Goal: Task Accomplishment & Management: Use online tool/utility

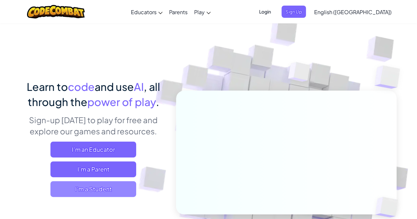
click at [115, 187] on span "I'm a Student" at bounding box center [93, 190] width 86 height 16
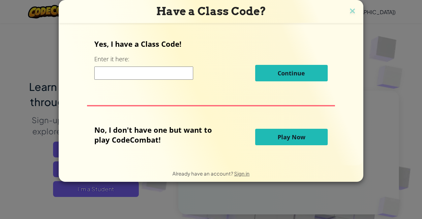
click at [298, 133] on span "Play Now" at bounding box center [292, 137] width 28 height 8
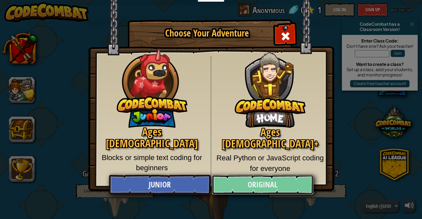
click at [281, 179] on link "Original" at bounding box center [263, 185] width 102 height 20
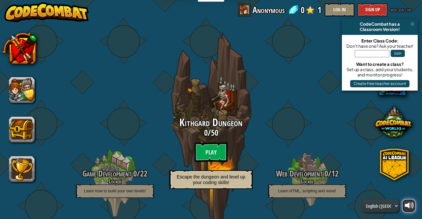
click at [413, 213] on button at bounding box center [409, 206] width 13 height 13
click at [411, 207] on div at bounding box center [409, 205] width 9 height 9
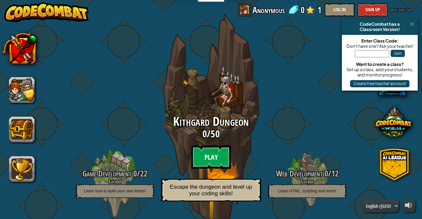
click at [213, 157] on btn "Play" at bounding box center [211, 158] width 40 height 24
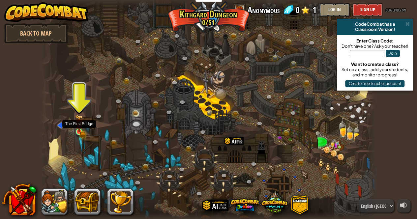
click at [76, 130] on img at bounding box center [79, 124] width 8 height 18
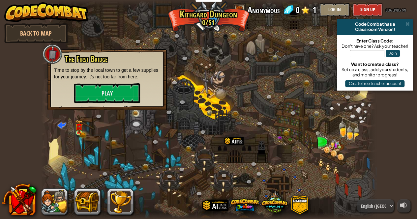
click at [406, 24] on span at bounding box center [408, 23] width 4 height 5
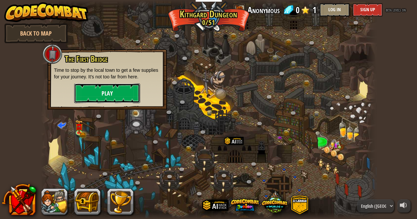
click at [119, 91] on button "Play" at bounding box center [107, 93] width 66 height 20
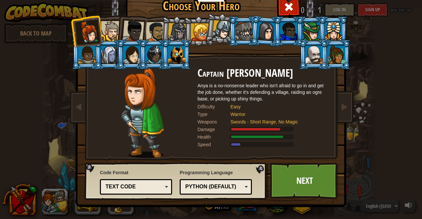
click at [124, 29] on div at bounding box center [133, 31] width 22 height 22
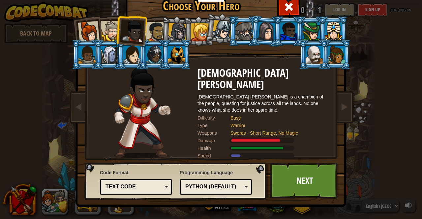
drag, startPoint x: 106, startPoint y: 32, endPoint x: 121, endPoint y: 29, distance: 15.7
click at [108, 32] on div at bounding box center [111, 31] width 20 height 20
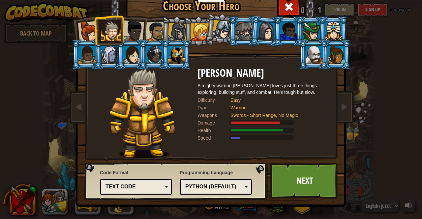
click at [101, 30] on div at bounding box center [111, 31] width 20 height 20
click at [89, 36] on div at bounding box center [89, 32] width 22 height 22
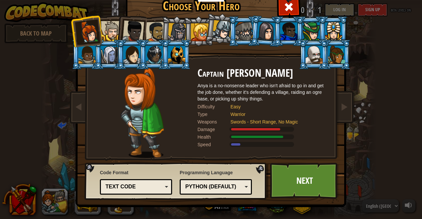
click at [142, 31] on div at bounding box center [133, 31] width 22 height 22
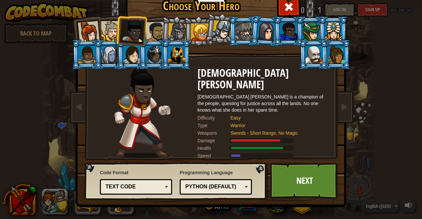
click at [152, 31] on div at bounding box center [156, 32] width 20 height 20
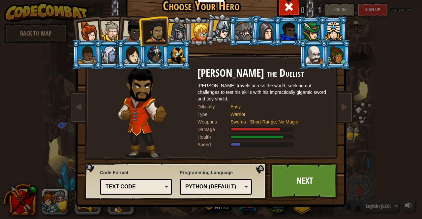
click at [115, 34] on div at bounding box center [111, 31] width 20 height 20
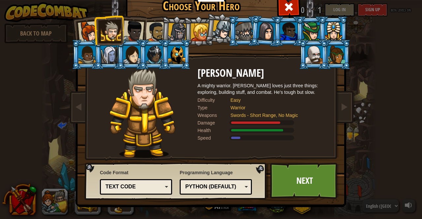
click at [135, 35] on div at bounding box center [133, 31] width 22 height 22
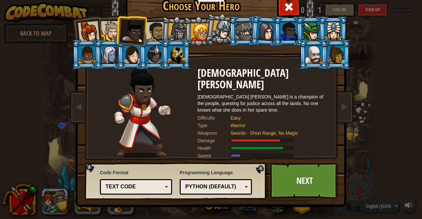
click at [125, 40] on div at bounding box center [133, 31] width 22 height 22
click at [109, 35] on div at bounding box center [111, 31] width 20 height 20
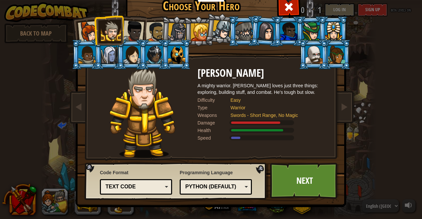
click at [164, 177] on div "Code Format Text code Blocks and code Blocks Blocks (Icons) Text code Blocks - …" at bounding box center [136, 182] width 72 height 29
click at [152, 191] on div "Text code Blocks and code Blocks Blocks (Icons) Text code" at bounding box center [136, 188] width 72 height 16
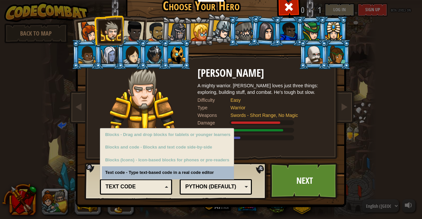
click at [153, 188] on div "Text code" at bounding box center [134, 187] width 57 height 8
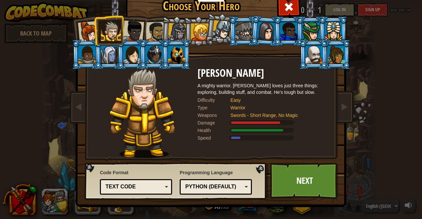
click at [153, 188] on div "Text code" at bounding box center [134, 187] width 57 height 8
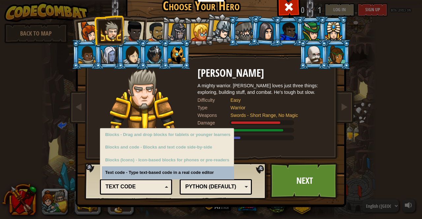
click at [207, 192] on div "Python (Default)" at bounding box center [216, 187] width 64 height 10
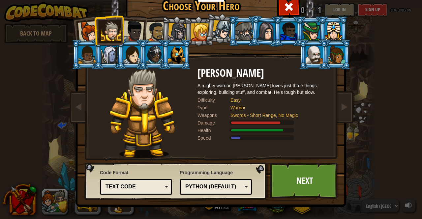
click at [246, 184] on div "Python (Default)" at bounding box center [216, 187] width 64 height 10
click at [314, 181] on link "Next" at bounding box center [304, 181] width 69 height 36
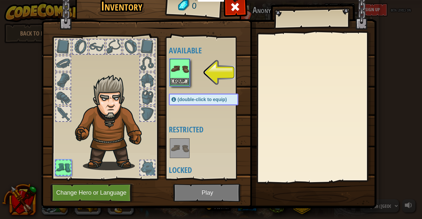
click at [180, 78] on img at bounding box center [180, 69] width 18 height 18
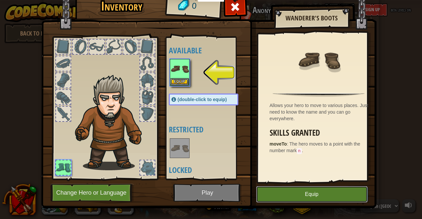
click at [306, 195] on button "Equip" at bounding box center [312, 194] width 112 height 17
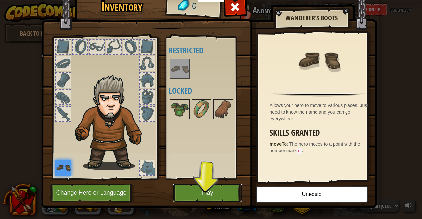
click at [204, 193] on button "Play" at bounding box center [207, 193] width 69 height 18
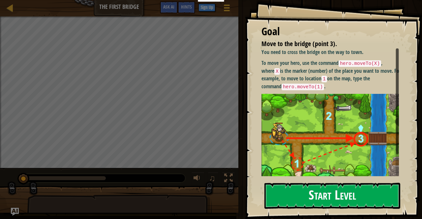
click at [345, 200] on button "Start Level" at bounding box center [333, 196] width 136 height 26
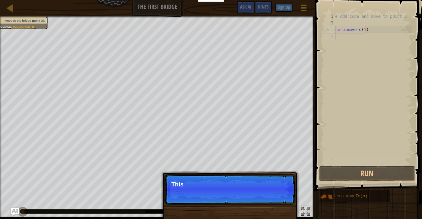
click at [359, 35] on div "# Add code and move to point 3 hero . moveTo ( 1 )" at bounding box center [373, 95] width 78 height 165
click at [234, 188] on p "Skip (esc) Continue This is the hero that you contr" at bounding box center [230, 190] width 131 height 30
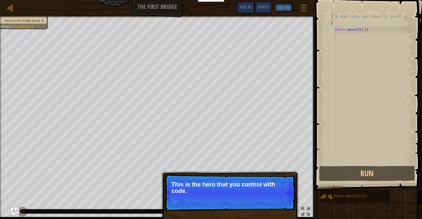
click at [276, 196] on button "Continue" at bounding box center [276, 200] width 27 height 9
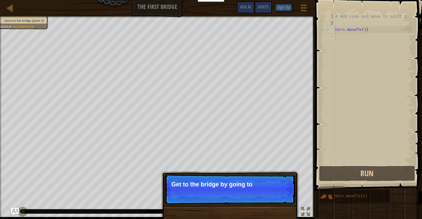
click at [276, 196] on p "Skip (esc) Continue Get to the bridge by going to" at bounding box center [230, 190] width 131 height 30
click at [276, 196] on p "Skip (esc) Continue Get to the bridge by going to point 3" at bounding box center [230, 190] width 131 height 31
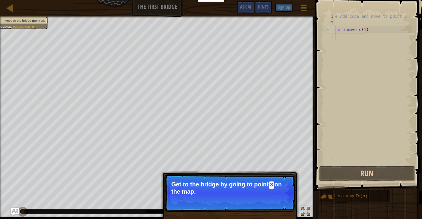
click at [276, 196] on p "Skip (esc) Continue Get to the bridge by going to point 3 on the map." at bounding box center [230, 194] width 131 height 38
click at [282, 202] on button "Continue" at bounding box center [276, 201] width 27 height 9
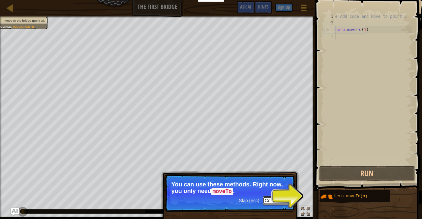
click at [275, 204] on button "Continue" at bounding box center [276, 201] width 27 height 9
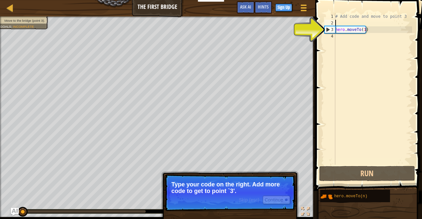
click at [377, 23] on div "# Add code and move to point 3 hero . moveTo ( 1 )" at bounding box center [373, 95] width 78 height 165
click at [370, 28] on div "# Add code and move to point 3 hero . moveTo ( 1 )" at bounding box center [373, 95] width 78 height 165
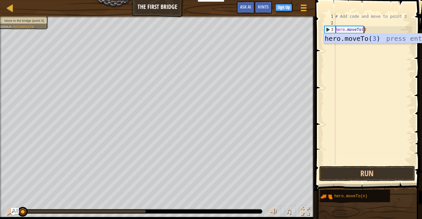
scroll to position [3, 2]
type textarea "hero.moveTo(3)"
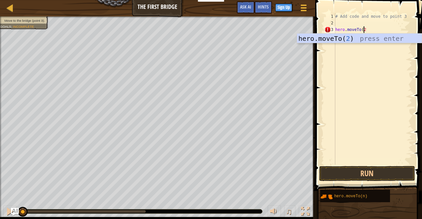
type textarea "hero.moveTo(2)"
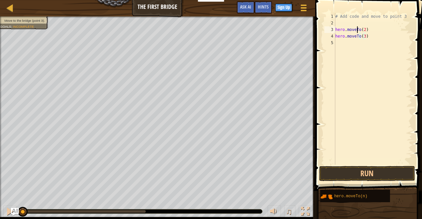
drag, startPoint x: 358, startPoint y: 30, endPoint x: 382, endPoint y: 33, distance: 24.6
click at [358, 30] on div "# Add code and move to point 3 hero . moveTo ( 2 ) hero . moveTo ( 3 )" at bounding box center [373, 95] width 78 height 165
click at [380, 33] on div "# Add code and move to point 3 hero . moveTo ( 2 ) hero . moveTo ( 3 )" at bounding box center [373, 95] width 78 height 165
click at [373, 29] on div "# Add code and move to point 3 hero . moveTo ( 2 ) hero . moveTo ( 3 )" at bounding box center [373, 95] width 78 height 165
type textarea "hero.moveTo(2)"
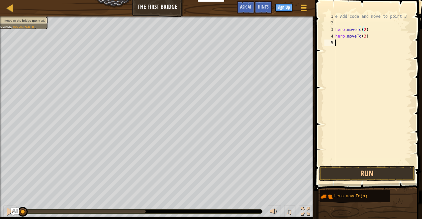
click at [357, 55] on div "# Add code and move to point 3 hero . moveTo ( 2 ) hero . moveTo ( 3 )" at bounding box center [373, 95] width 78 height 165
drag, startPoint x: 372, startPoint y: 49, endPoint x: 349, endPoint y: 43, distance: 23.7
click at [367, 48] on div "# Add code and move to point 3 hero . moveTo ( 2 ) hero . moveTo ( 3 )" at bounding box center [373, 95] width 78 height 165
click at [338, 36] on div "# Add code and move to point 3 hero . moveTo ( 2 ) hero . moveTo ( 3 )" at bounding box center [373, 95] width 78 height 165
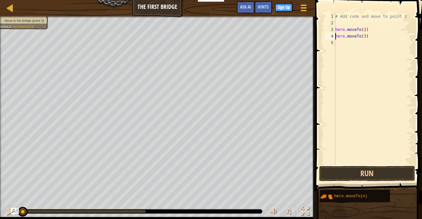
click at [336, 37] on div "# Add code and move to point 3 hero . moveTo ( 2 ) hero . moveTo ( 3 )" at bounding box center [373, 95] width 78 height 165
type textarea "hero.moveTo(3)"
click at [348, 173] on button "Run" at bounding box center [367, 173] width 96 height 15
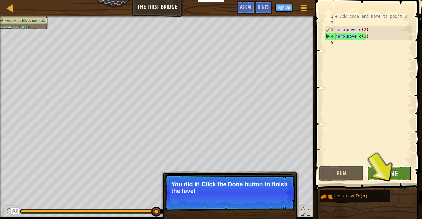
click at [381, 172] on button "Done" at bounding box center [389, 173] width 45 height 15
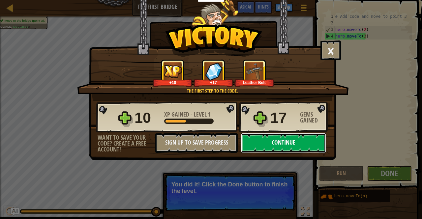
click at [285, 145] on button "Continue" at bounding box center [283, 143] width 85 height 20
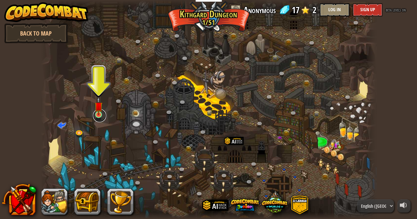
click at [100, 117] on link at bounding box center [99, 115] width 13 height 13
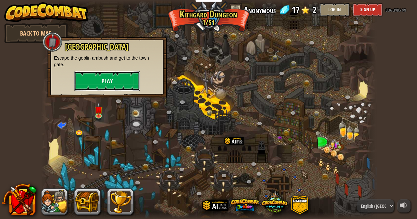
click at [114, 89] on button "Play" at bounding box center [107, 81] width 66 height 20
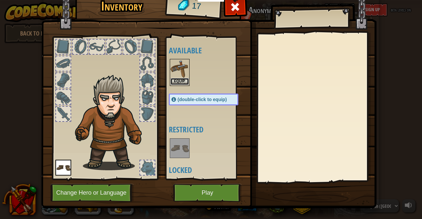
click at [178, 82] on button "Equip" at bounding box center [180, 81] width 18 height 7
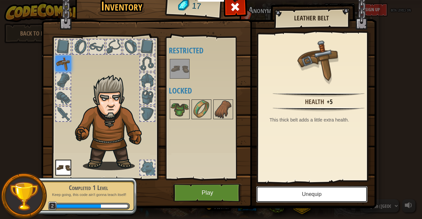
click at [293, 188] on button "Unequip" at bounding box center [312, 194] width 112 height 17
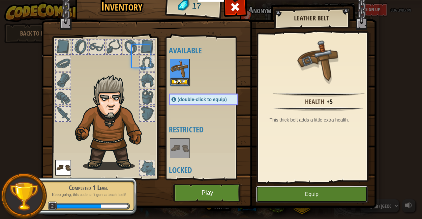
click at [293, 188] on button "Equip" at bounding box center [312, 194] width 112 height 17
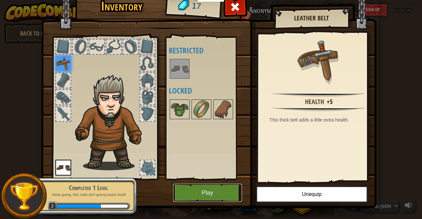
click at [215, 187] on button "Play" at bounding box center [207, 193] width 69 height 18
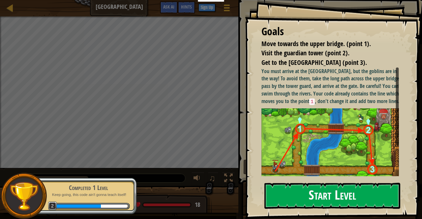
click at [353, 200] on button "Start Level" at bounding box center [333, 196] width 136 height 26
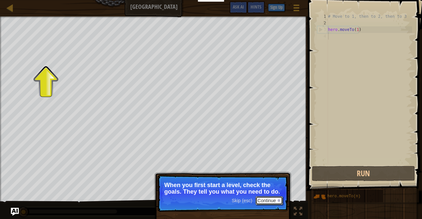
click at [262, 198] on button "Continue" at bounding box center [269, 201] width 27 height 9
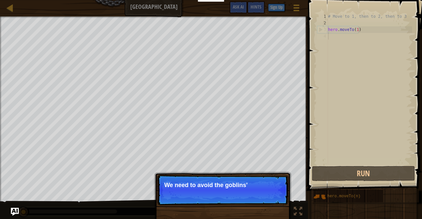
click at [218, 199] on p "Skip (esc) Continue We need to avoid the goblins'" at bounding box center [222, 190] width 131 height 30
click at [263, 198] on button "Continue" at bounding box center [269, 194] width 27 height 9
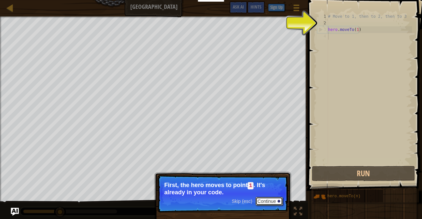
click at [273, 202] on button "Continue" at bounding box center [269, 201] width 27 height 9
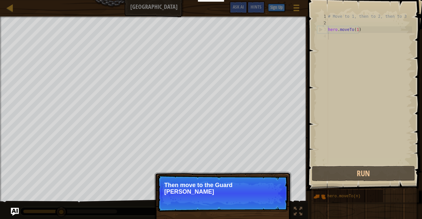
click at [273, 200] on p "Skip (esc) Continue Then move to the Guard [PERSON_NAME]" at bounding box center [222, 193] width 131 height 37
click at [273, 200] on p "Skip (esc) Continue Then move to the [GEOGRAPHIC_DATA] (point 2), a" at bounding box center [222, 193] width 131 height 37
click at [273, 200] on p "Skip (esc) Continue Then move to the [GEOGRAPHIC_DATA] (point 2), and fin" at bounding box center [222, 193] width 131 height 37
click at [274, 200] on p "Skip (esc) Continue Then move to the [GEOGRAPHIC_DATA] (point 2), and finally to" at bounding box center [222, 193] width 131 height 37
click at [275, 207] on p "Skip (esc) Continue Then move to the [GEOGRAPHIC_DATA] (point 2), and finally t…" at bounding box center [222, 193] width 131 height 37
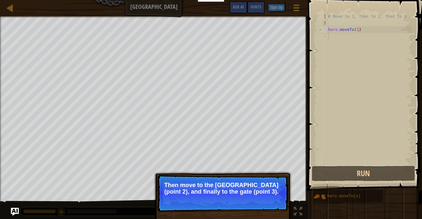
click at [275, 206] on p "Skip (esc) Continue Then move to the [GEOGRAPHIC_DATA] (point 2), and finally t…" at bounding box center [222, 193] width 131 height 37
click at [275, 203] on button "Continue" at bounding box center [269, 201] width 27 height 9
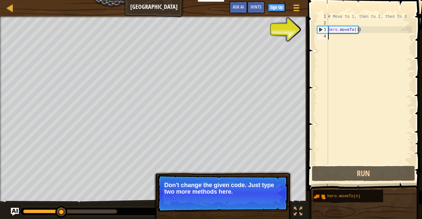
click at [271, 200] on button "Continue" at bounding box center [269, 201] width 27 height 9
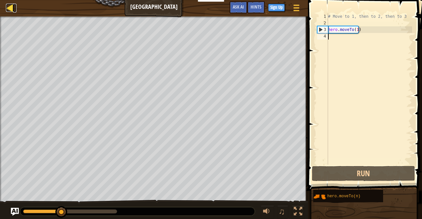
click at [15, 10] on link "Map" at bounding box center [14, 8] width 3 height 9
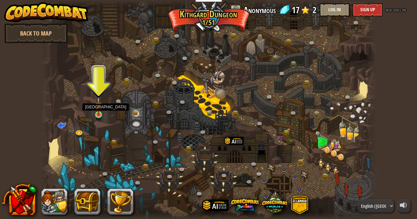
click at [99, 112] on img at bounding box center [99, 106] width 8 height 18
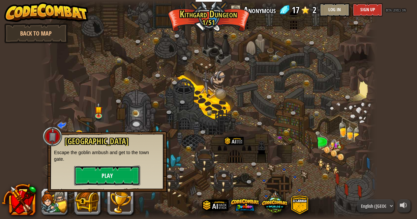
click at [116, 172] on button "Play" at bounding box center [107, 176] width 66 height 20
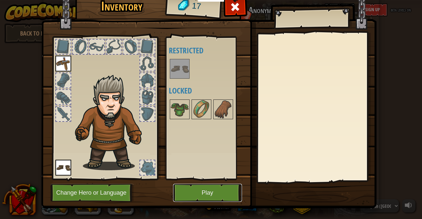
click at [195, 198] on button "Play" at bounding box center [207, 193] width 69 height 18
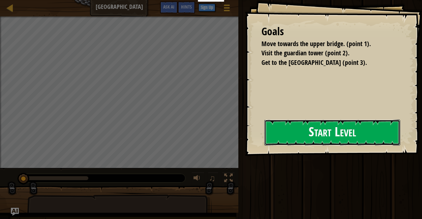
click at [265, 140] on button "Start Level" at bounding box center [333, 133] width 136 height 26
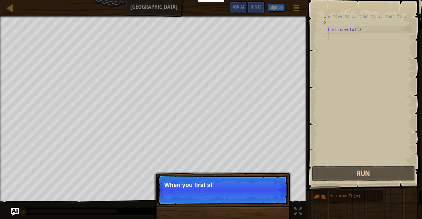
drag, startPoint x: 258, startPoint y: 180, endPoint x: 265, endPoint y: 191, distance: 13.4
click at [264, 187] on p "Skip (esc) Continue When you first st" at bounding box center [222, 190] width 131 height 30
click at [267, 197] on p "Skip (esc) Continue When you first start a l" at bounding box center [222, 190] width 131 height 30
click at [269, 202] on p "Skip (esc) Continue When you first start a l" at bounding box center [222, 190] width 131 height 30
click at [271, 204] on p "Skip (esc) Continue When you first start a level," at bounding box center [222, 190] width 131 height 30
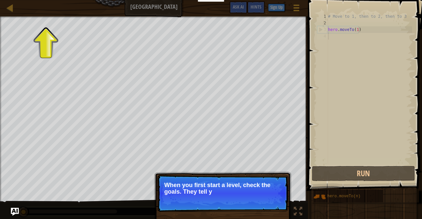
click at [270, 210] on p "Skip (esc) Continue When you first start a level, check the goals. They tell y" at bounding box center [222, 193] width 131 height 37
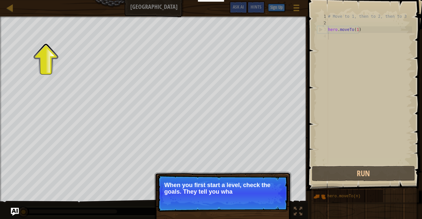
click at [268, 210] on p "Skip (esc) Continue When you first start a level, check the goals. They tell yo…" at bounding box center [222, 193] width 131 height 37
click at [267, 208] on p "Skip (esc) Continue When you first start a level, check the goals. They tell yo…" at bounding box center [222, 193] width 131 height 37
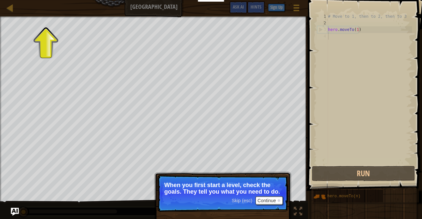
click at [47, 15] on div "Map Old Town Road Game Menu Done Sign Up Hints Ask AI" at bounding box center [154, 8] width 308 height 17
click at [47, 13] on div "Map Old Town Road Game Menu Done Sign Up Hints Ask AI" at bounding box center [154, 8] width 308 height 17
click at [45, 19] on div "Map Old Town Road Game Menu Done Sign Up Hints Ask AI 1 ההההההההההההההההההההההה…" at bounding box center [211, 109] width 422 height 219
click at [270, 199] on button "Continue" at bounding box center [269, 201] width 27 height 9
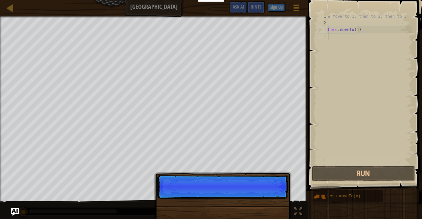
scroll to position [3, 0]
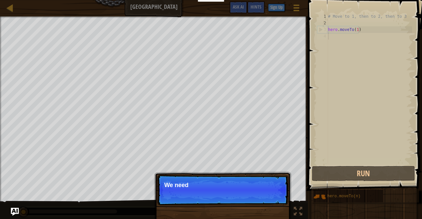
click at [270, 199] on p "Skip (esc) Continue We need" at bounding box center [222, 190] width 131 height 30
click at [268, 197] on p "Skip (esc) Continue We need to avo" at bounding box center [222, 190] width 131 height 30
click at [268, 198] on p "Skip (esc) Continue We need to avoid the" at bounding box center [222, 190] width 131 height 30
click at [268, 198] on p "Skip (esc) Continue We need to avoid the goblin" at bounding box center [222, 190] width 131 height 30
click at [268, 198] on p "Skip (esc) Continue We need to avoid the goblins' ambu" at bounding box center [222, 190] width 131 height 30
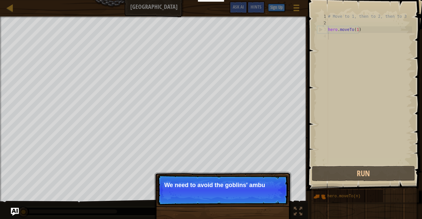
click at [268, 197] on p "Skip (esc) Continue We need to avoid the goblins' ambu" at bounding box center [222, 190] width 131 height 30
click at [268, 197] on button "Continue" at bounding box center [269, 194] width 27 height 9
click at [268, 197] on p "Skip (esc) Continue F" at bounding box center [222, 190] width 131 height 30
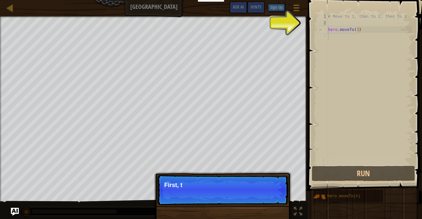
click at [268, 196] on p "Skip (esc) Continue First, t" at bounding box center [222, 190] width 131 height 30
click at [269, 197] on p "Skip (esc) Continue First, the hero" at bounding box center [222, 190] width 131 height 30
click at [268, 199] on p "Skip (esc) Continue First, the hero moves" at bounding box center [222, 190] width 131 height 30
click at [269, 199] on p "Skip (esc) Continue First, the hero moves" at bounding box center [222, 190] width 131 height 30
click at [270, 199] on p "Skip (esc) Continue First, the hero moves to poi" at bounding box center [222, 190] width 131 height 30
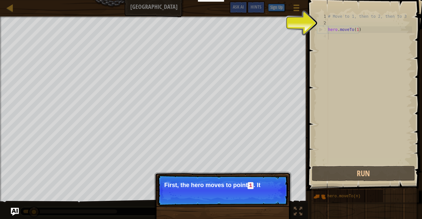
click at [272, 198] on p "Skip (esc) Continue First, the hero moves to point 1 . It" at bounding box center [222, 190] width 131 height 31
click at [272, 198] on p "Skip (esc) Continue First, the hero moves to point 1 . It's alre" at bounding box center [222, 190] width 131 height 31
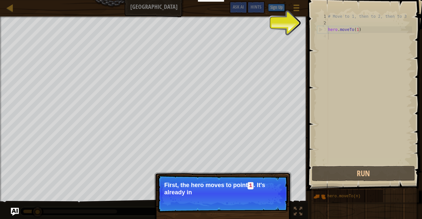
click at [273, 198] on p "Skip (esc) Continue First, the hero moves to point 1 . It's already in" at bounding box center [222, 194] width 131 height 38
click at [272, 201] on p "Skip (esc) Continue First, the hero moves to point 1 . It's already in your c" at bounding box center [222, 194] width 131 height 38
click at [273, 203] on p "Skip (esc) Continue First, the hero moves to point 1 . It's already in your cod…" at bounding box center [222, 194] width 131 height 38
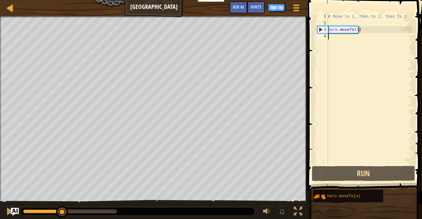
click at [113, 1] on div "Map Old Town Road Game Menu Done Sign Up Hints Ask AI" at bounding box center [154, 8] width 308 height 17
click at [208, 0] on div at bounding box center [211, 1] width 26 height 2
click at [294, 8] on span at bounding box center [297, 7] width 6 height 1
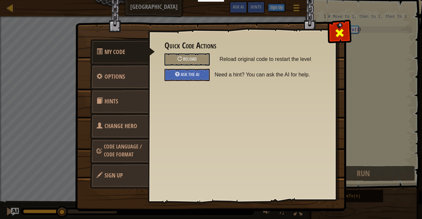
click at [345, 26] on div at bounding box center [339, 31] width 21 height 21
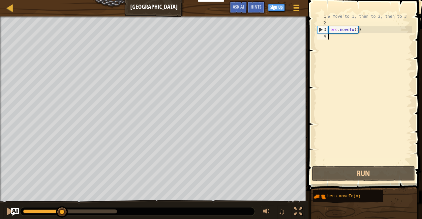
click at [363, 42] on div "# Move to 1, then to 2, then to 3 hero . moveTo ( 1 )" at bounding box center [369, 95] width 85 height 165
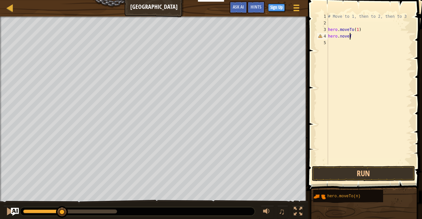
scroll to position [3, 2]
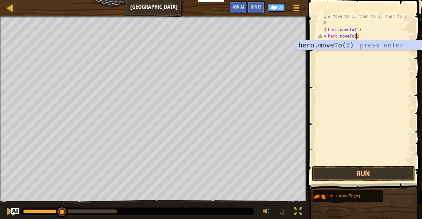
type textarea "hero.noveTo(2)"
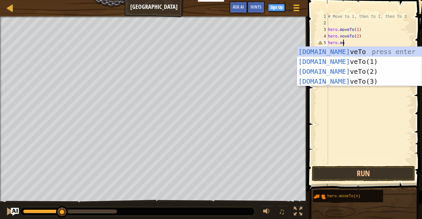
scroll to position [3, 1]
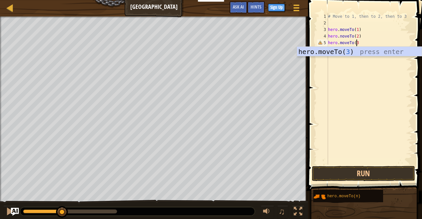
type textarea "hero.moveTo(3)"
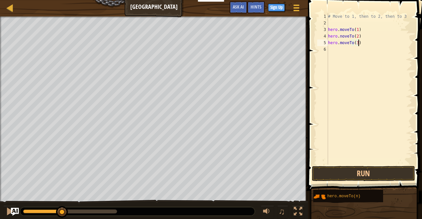
scroll to position [3, 0]
click at [379, 177] on button "Run" at bounding box center [363, 173] width 103 height 15
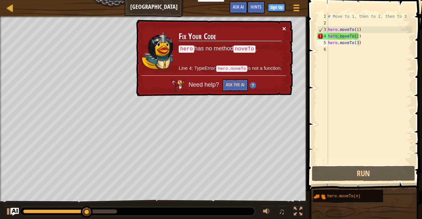
click at [286, 28] on button "×" at bounding box center [284, 28] width 4 height 7
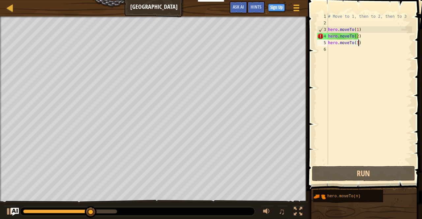
click at [362, 37] on div "# Move to 1, then to 2, then to 3 hero . moveTo ( 1 ) hero . noveTo ( 2 ) hero …" at bounding box center [369, 95] width 85 height 165
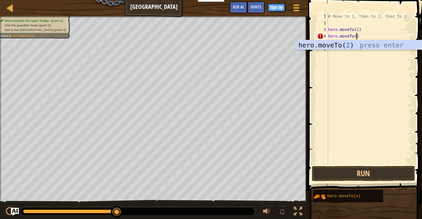
scroll to position [3, 2]
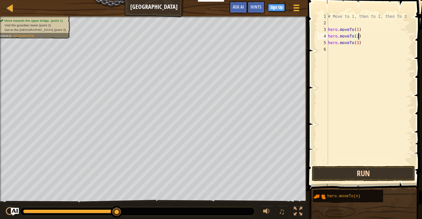
type textarea "hero.moveTo(2)"
click at [349, 167] on button "Run" at bounding box center [363, 173] width 103 height 15
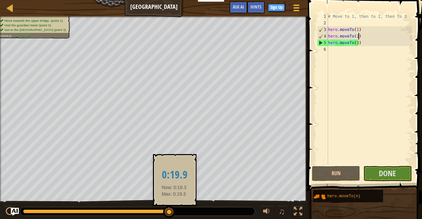
drag, startPoint x: 147, startPoint y: 210, endPoint x: 185, endPoint y: 217, distance: 38.9
click at [185, 217] on div "♫" at bounding box center [154, 210] width 308 height 20
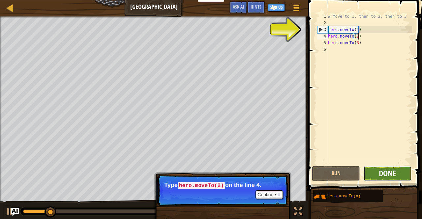
click at [396, 175] on span "Done" at bounding box center [387, 173] width 17 height 11
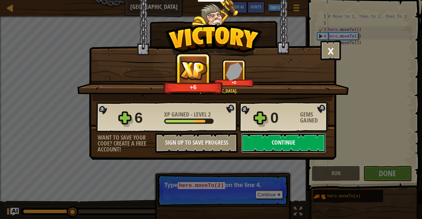
click at [295, 146] on button "Continue" at bounding box center [283, 143] width 85 height 20
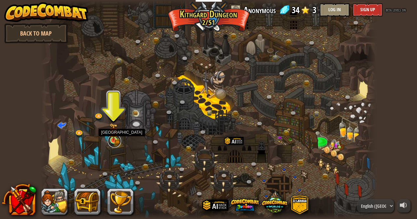
click at [115, 144] on link at bounding box center [114, 141] width 13 height 13
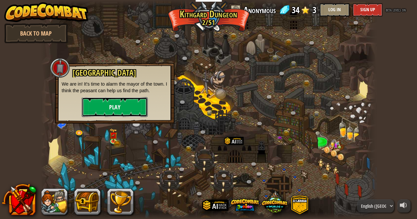
click at [121, 107] on button "Play" at bounding box center [115, 107] width 66 height 20
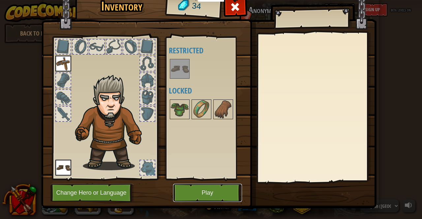
click at [199, 188] on button "Play" at bounding box center [207, 193] width 69 height 18
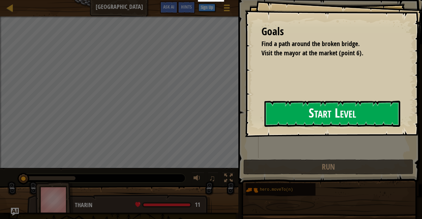
drag, startPoint x: 212, startPoint y: 132, endPoint x: 232, endPoint y: 132, distance: 20.1
click at [265, 127] on button "Start Level" at bounding box center [333, 114] width 136 height 26
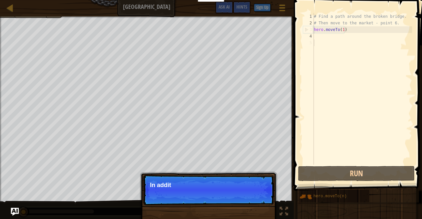
click at [151, 6] on div "Map Broken Bridge Game Menu Done Sign Up Hints Ask AI" at bounding box center [147, 8] width 294 height 17
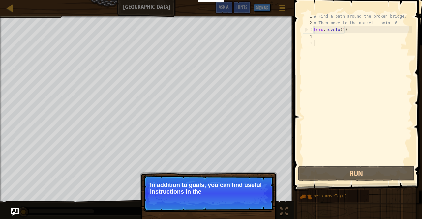
click at [196, 200] on p "Skip (esc) Continue In addition to goals, you can find useful instructions in t…" at bounding box center [208, 193] width 131 height 37
click at [206, 186] on p "In addition to goals, you can find useful instructions in the comments." at bounding box center [208, 188] width 117 height 13
click at [206, 187] on p "In addition to goals, you can find useful instructions in the comments." at bounding box center [208, 188] width 117 height 13
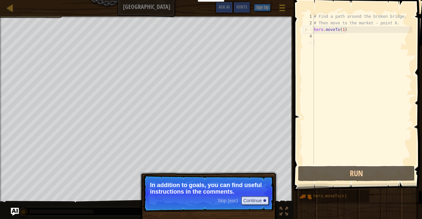
click at [206, 187] on p "In addition to goals, you can find useful instructions in the comments." at bounding box center [208, 188] width 117 height 13
click at [259, 201] on button "Continue" at bounding box center [255, 201] width 27 height 9
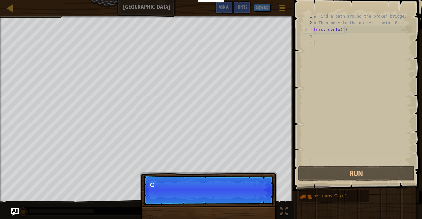
scroll to position [3, 0]
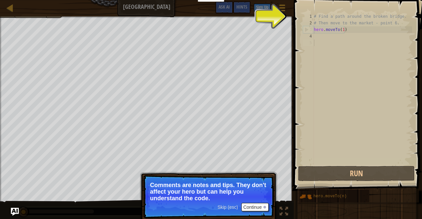
click at [257, 196] on p "Comments are notes and tips. They don't affect your hero but can help you under…" at bounding box center [208, 192] width 117 height 20
click at [253, 208] on button "Continue" at bounding box center [255, 207] width 27 height 9
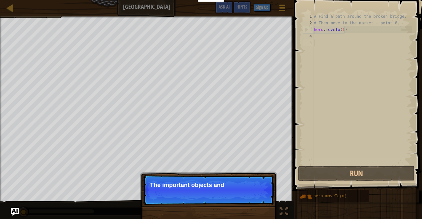
click at [256, 194] on p "Skip (esc) Continue The important objects and points usual" at bounding box center [208, 190] width 131 height 30
click at [256, 189] on p "The important objects and points usual" at bounding box center [208, 185] width 117 height 7
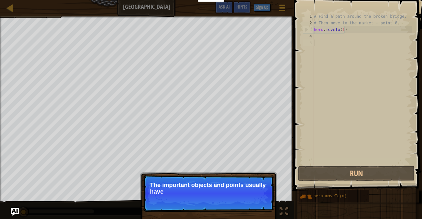
click at [256, 194] on p "The important objects and points usually have" at bounding box center [208, 188] width 117 height 13
click at [256, 194] on p "The important objects and points usually have specia" at bounding box center [208, 188] width 117 height 13
click at [258, 211] on p "Skip (esc) Continue The important objects and points usually have special marks…" at bounding box center [208, 193] width 131 height 37
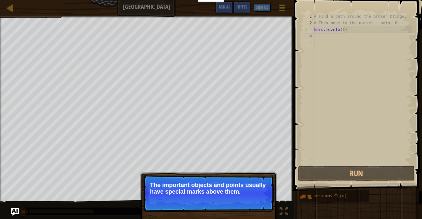
click at [258, 211] on p "Skip (esc) Continue The important objects and points usually have special marks…" at bounding box center [208, 193] width 131 height 37
click at [258, 210] on p "Skip (esc) Continue The important objects and points usually have special marks…" at bounding box center [208, 193] width 131 height 37
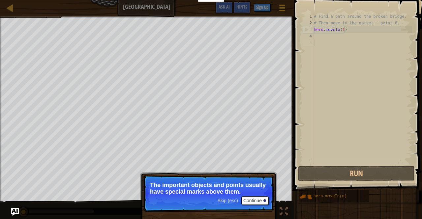
click at [258, 199] on p "Skip (esc) Continue The important objects and points usually have special marks…" at bounding box center [208, 193] width 131 height 37
click at [255, 202] on button "Continue" at bounding box center [255, 201] width 27 height 9
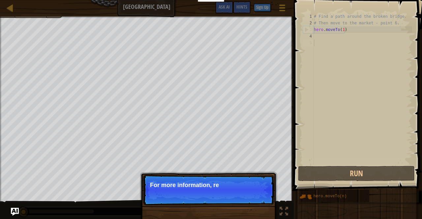
click at [257, 198] on p "Skip (esc) Continue For more information, re" at bounding box center [208, 190] width 131 height 30
click at [257, 198] on p "Skip (esc) Continue For more information, read the" at bounding box center [208, 190] width 131 height 30
click at [257, 198] on p "Skip (esc) Continue For more information, read the HINTS." at bounding box center [208, 190] width 131 height 30
click at [0, 0] on button "Continue" at bounding box center [0, 0] width 0 height 0
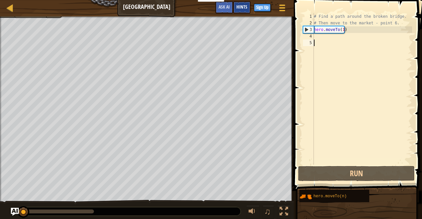
click at [240, 6] on span "Hints" at bounding box center [242, 7] width 11 height 6
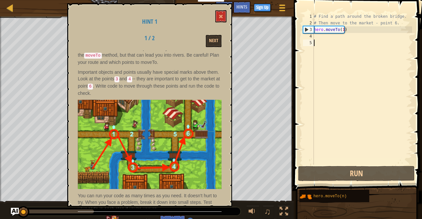
scroll to position [7, 0]
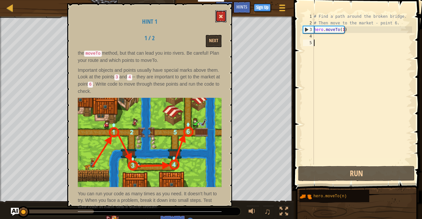
click at [221, 14] on button at bounding box center [221, 16] width 11 height 12
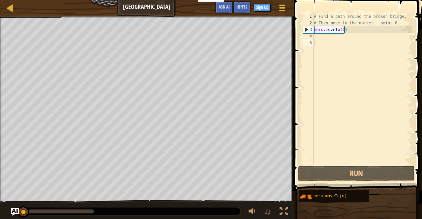
click at [97, 12] on div "Map Broken Bridge Game Menu Done Sign Up Hints Ask AI" at bounding box center [147, 8] width 294 height 17
click at [112, 3] on div "Map Broken Bridge Game Menu Done Sign Up Hints Ask AI" at bounding box center [147, 8] width 294 height 17
click at [321, 37] on div "# Find a path around the broken bridge. # Then move to the market - point 6. he…" at bounding box center [363, 95] width 100 height 165
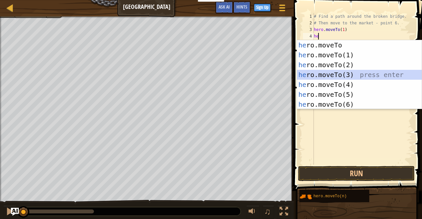
click at [350, 74] on div "he ro.moveTo press enter he ro.moveTo(1) press enter he ro.moveTo(2) press ente…" at bounding box center [359, 84] width 125 height 89
type textarea "hero.moveTo(3)"
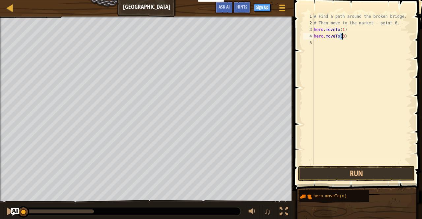
click at [352, 46] on div "# Find a path around the broken bridge. # Then move to the market - point 6. he…" at bounding box center [363, 95] width 100 height 165
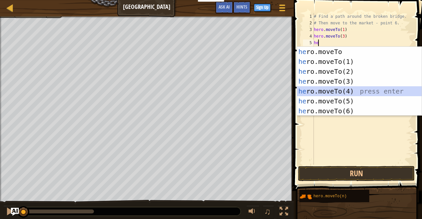
click at [357, 91] on div "he ro.moveTo press enter he ro.moveTo(1) press enter he ro.moveTo(2) press ente…" at bounding box center [359, 91] width 125 height 89
type textarea "hero.moveTo(4)"
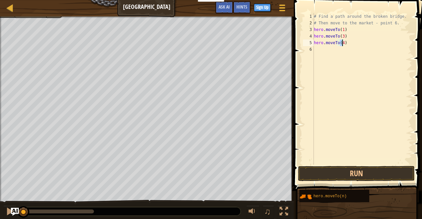
click at [324, 52] on div "# Find a path around the broken bridge. # Then move to the market - point 6. he…" at bounding box center [363, 95] width 100 height 165
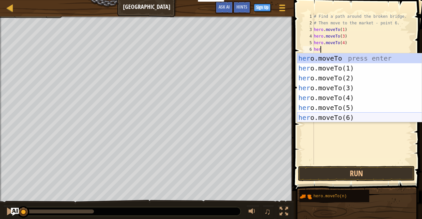
click at [342, 115] on div "her o.moveTo press enter her o.moveTo(1) press enter her o.moveTo(2) press ente…" at bounding box center [359, 97] width 125 height 89
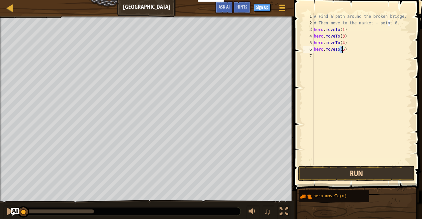
type textarea "hero.moveTo(6)"
click at [350, 174] on button "Run" at bounding box center [356, 173] width 117 height 15
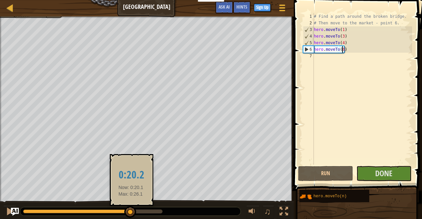
drag, startPoint x: 59, startPoint y: 212, endPoint x: 131, endPoint y: 214, distance: 72.3
click at [131, 214] on div at bounding box center [130, 213] width 12 height 12
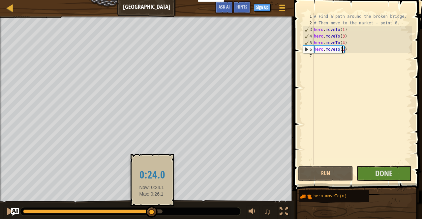
drag, startPoint x: 139, startPoint y: 214, endPoint x: 152, endPoint y: 214, distance: 13.2
click at [152, 214] on div at bounding box center [152, 213] width 12 height 12
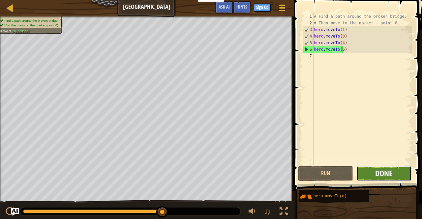
click at [376, 174] on span "Done" at bounding box center [384, 173] width 17 height 11
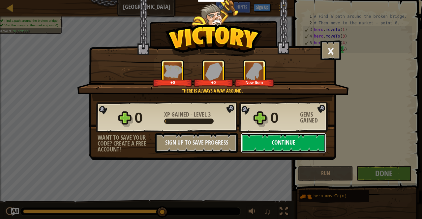
click at [279, 142] on button "Continue" at bounding box center [283, 143] width 85 height 20
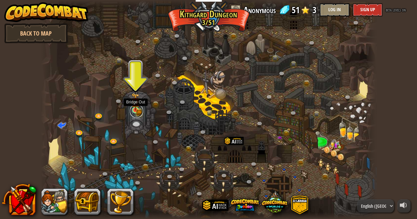
click at [142, 109] on link at bounding box center [136, 111] width 13 height 13
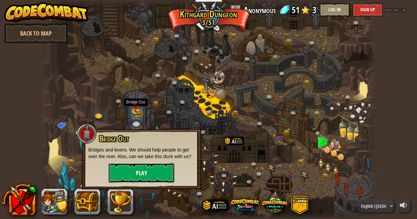
click at [160, 181] on button "Play" at bounding box center [142, 173] width 66 height 20
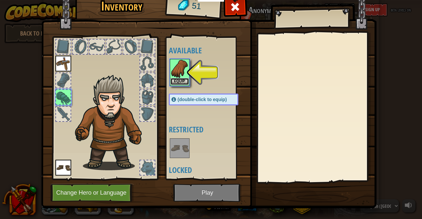
click at [176, 80] on button "Equip" at bounding box center [180, 81] width 18 height 7
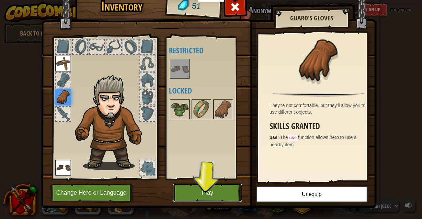
click at [220, 189] on button "Play" at bounding box center [207, 193] width 69 height 18
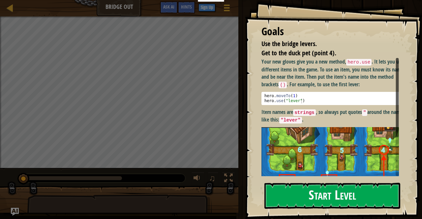
click at [347, 198] on button "Start Level" at bounding box center [333, 196] width 136 height 26
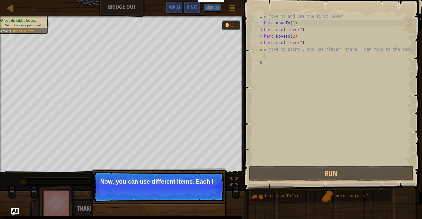
click at [179, 185] on p "Now, you can use different items. Each i" at bounding box center [158, 182] width 117 height 7
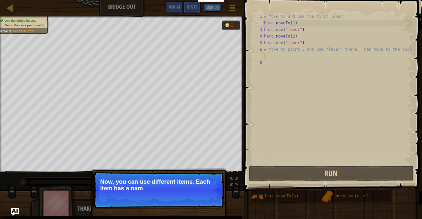
click at [190, 199] on p "Skip (esc) Continue Now, you can use different items. Each item has a nam" at bounding box center [158, 190] width 131 height 37
click at [191, 199] on p "Skip (esc) Continue Now, you can use different items. Each item has a name above" at bounding box center [158, 190] width 131 height 37
click at [214, 169] on div "Skip (esc) Continue Now, you can use different items. Each item has a name abov…" at bounding box center [159, 218] width 138 height 98
click at [215, 169] on div "Skip (esc) Continue Now, you can use different items. Each item has a name abov…" at bounding box center [159, 218] width 138 height 98
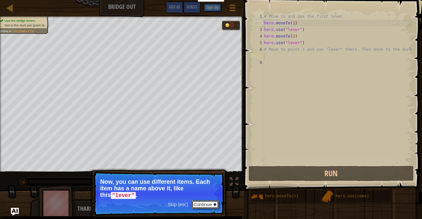
click at [218, 202] on button "Continue" at bounding box center [205, 205] width 27 height 9
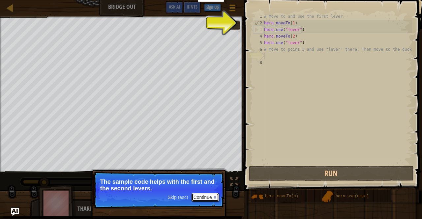
click at [202, 194] on button "Continue" at bounding box center [205, 197] width 27 height 9
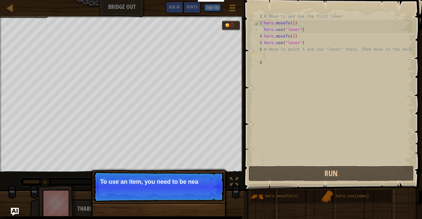
click at [202, 196] on p "Skip (esc) Continue To use an item, you need to be nea" at bounding box center [158, 187] width 131 height 30
click at [202, 196] on p "Skip (esc) Continue To use an item, you need to be near it." at bounding box center [158, 187] width 131 height 30
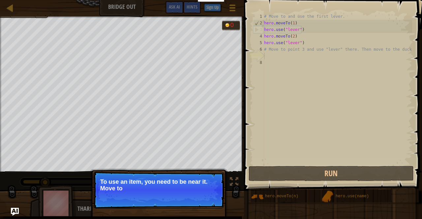
click at [202, 196] on p "Skip (esc) Continue To use an item, you need to be near it. Move to" at bounding box center [158, 190] width 131 height 37
click at [203, 201] on p "Skip (esc) Continue To use an item, you need to be near it. Move to the next ava" at bounding box center [158, 190] width 131 height 37
click at [203, 201] on p "Skip (esc) Continue To use an item, you need to be near it. Move to the next av…" at bounding box center [158, 190] width 131 height 37
click at [203, 200] on p "Skip (esc) Continue To use an item, you need to be near it. Move to the next av…" at bounding box center [158, 190] width 131 height 37
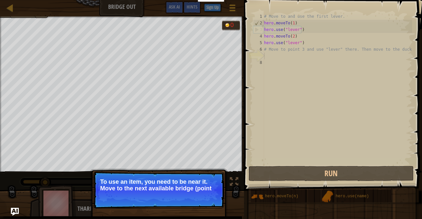
click at [202, 200] on p "Skip (esc) Continue To use an item, you need to be near it. Move to the next av…" at bounding box center [158, 190] width 131 height 37
click at [203, 200] on p "Skip (esc) Continue To use an item, you need to be near it. Move to the next av…" at bounding box center [158, 190] width 131 height 37
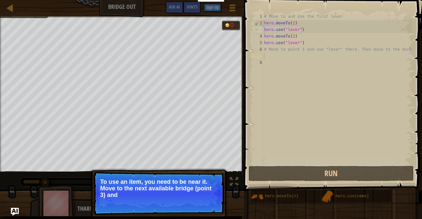
click at [203, 200] on p "Skip (esc) Continue To use an item, you need to be near it. Move to the next av…" at bounding box center [158, 194] width 131 height 44
click at [203, 201] on p "Skip (esc) Continue To use an item, you need to be near it. Move to the next av…" at bounding box center [158, 194] width 131 height 44
click at [203, 202] on p "Skip (esc) Continue To use an item, you need to be near it. Move to the next av…" at bounding box center [158, 194] width 131 height 44
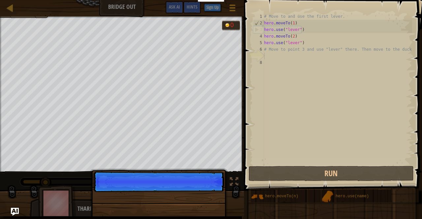
click at [203, 203] on div "Skip (esc) Continue" at bounding box center [159, 221] width 138 height 98
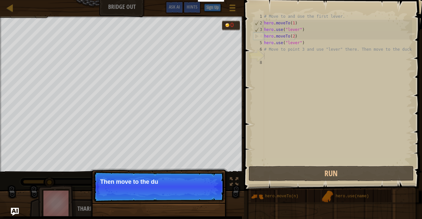
click at [207, 194] on p "Skip (esc) Continue Then move to the du" at bounding box center [158, 187] width 131 height 30
click at [208, 194] on p "Skip (esc) Continue Then move to the duck at" at bounding box center [158, 187] width 131 height 30
click at [208, 194] on p "Skip (esc) Continue Then move to the duck at the poi" at bounding box center [158, 187] width 131 height 30
click at [208, 194] on p "Skip (esc) Continue Then move to the duck at the [GEOGRAPHIC_DATA] whe" at bounding box center [158, 187] width 131 height 31
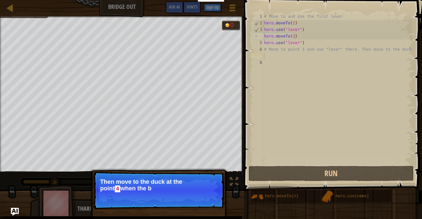
click at [208, 194] on p "Skip (esc) Continue Then move to the duck at the point 4 when the b" at bounding box center [158, 191] width 131 height 38
click at [208, 199] on button "Continue" at bounding box center [205, 198] width 27 height 9
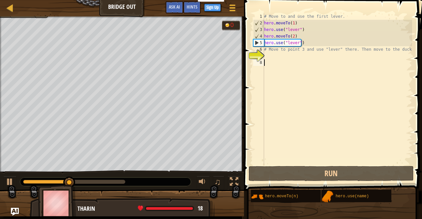
click at [277, 74] on div "# Move to and use the first lever. hero . moveTo ( 1 ) hero . use ( "lever" ) h…" at bounding box center [338, 95] width 150 height 165
drag, startPoint x: 273, startPoint y: 59, endPoint x: 273, endPoint y: 56, distance: 3.7
click at [273, 59] on div "# Move to and use the first lever. hero . moveTo ( 1 ) hero . use ( "lever" ) h…" at bounding box center [338, 95] width 150 height 165
click at [273, 56] on div "# Move to and use the first lever. hero . moveTo ( 1 ) hero . use ( "lever" ) h…" at bounding box center [338, 95] width 150 height 165
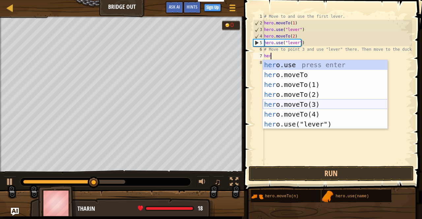
click at [327, 105] on div "her o.use press enter her o.moveTo press enter her o.moveTo(1) press enter her …" at bounding box center [325, 104] width 125 height 89
type textarea "hero.moveTo(3)"
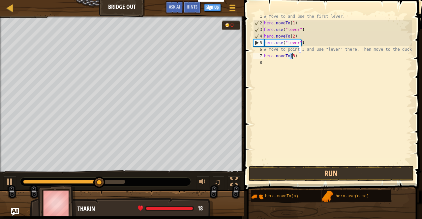
click at [292, 66] on div "# Move to and use the first lever. hero . moveTo ( 1 ) hero . use ( "lever" ) h…" at bounding box center [338, 95] width 150 height 165
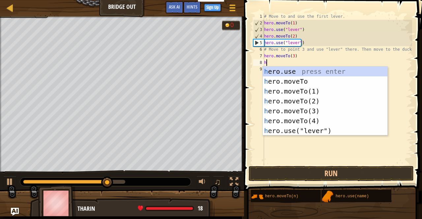
type textarea "he"
click at [317, 138] on div "# Move to and use the first lever. hero . moveTo ( 1 ) hero . use ( "lever" ) h…" at bounding box center [338, 95] width 150 height 165
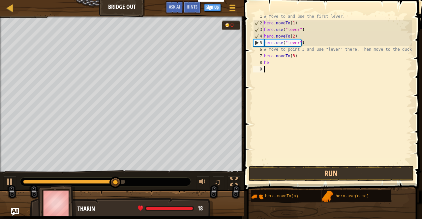
click at [289, 77] on div "# Move to and use the first lever. hero . moveTo ( 1 ) hero . use ( "lever" ) h…" at bounding box center [338, 95] width 150 height 165
click at [284, 60] on div "# Move to and use the first lever. hero . moveTo ( 1 ) hero . use ( "lever" ) h…" at bounding box center [338, 95] width 150 height 165
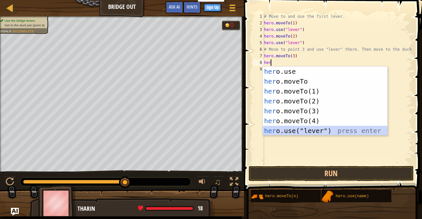
click at [290, 130] on div "her o.use press enter her o.moveTo press enter her o.moveTo(1) press enter her …" at bounding box center [325, 111] width 125 height 89
type textarea "hero.use("lever")"
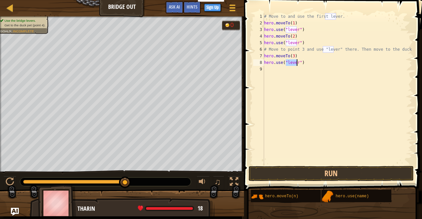
click at [273, 74] on div "# Move to and use the first lever. hero . moveTo ( 1 ) hero . use ( "lever" ) h…" at bounding box center [338, 95] width 150 height 165
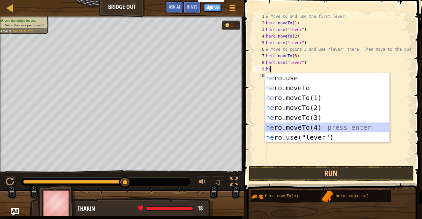
click at [301, 124] on div "he ro.use press enter he ro.moveTo press enter he ro.moveTo(1) press enter he r…" at bounding box center [327, 117] width 125 height 89
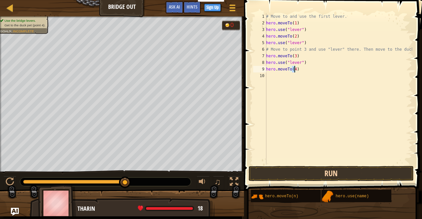
type textarea "hero.moveTo(4)"
click at [307, 173] on button "Run" at bounding box center [331, 173] width 165 height 15
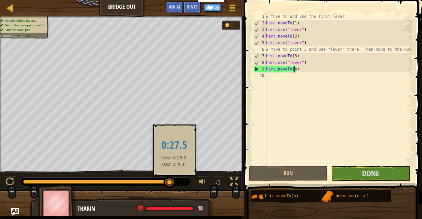
drag, startPoint x: 133, startPoint y: 182, endPoint x: 174, endPoint y: 183, distance: 41.6
click at [170, 183] on div at bounding box center [96, 182] width 147 height 4
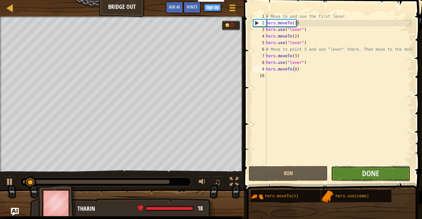
click at [353, 173] on button "Done" at bounding box center [370, 173] width 79 height 15
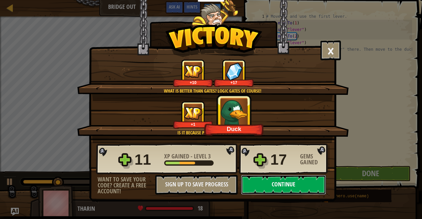
click at [304, 184] on button "Continue" at bounding box center [283, 185] width 85 height 20
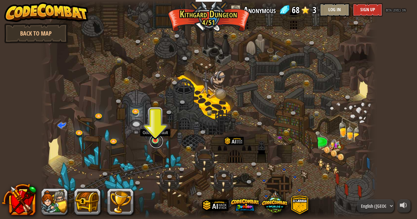
click at [155, 144] on link at bounding box center [156, 141] width 13 height 13
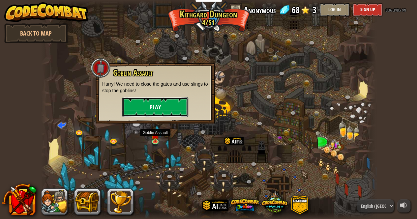
click at [161, 101] on button "Play" at bounding box center [155, 107] width 66 height 20
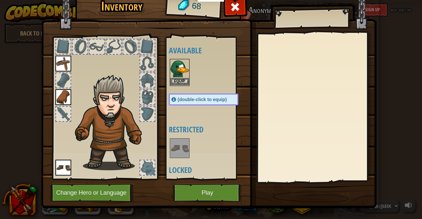
click at [180, 74] on img at bounding box center [180, 69] width 18 height 18
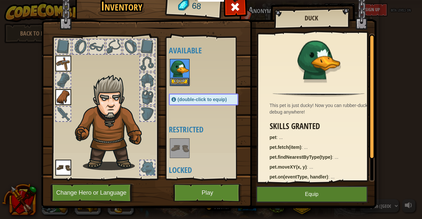
click at [180, 74] on img at bounding box center [180, 69] width 18 height 18
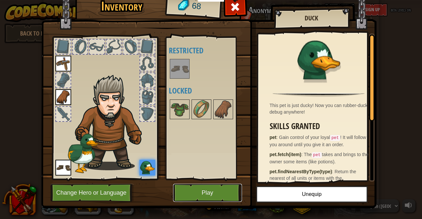
click at [211, 190] on button "Play" at bounding box center [207, 193] width 69 height 18
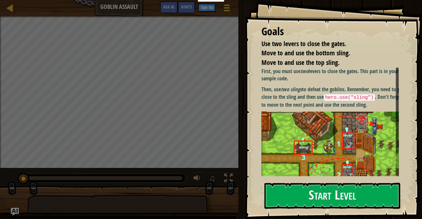
click at [331, 179] on div "Goals Use two levers to close the gates. Move to and use the bottom sling. Move…" at bounding box center [333, 109] width 177 height 219
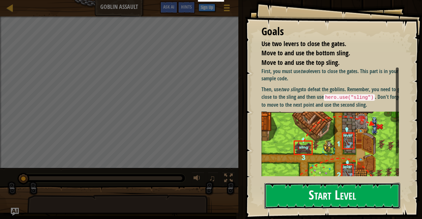
click at [329, 188] on button "Start Level" at bounding box center [333, 196] width 136 height 26
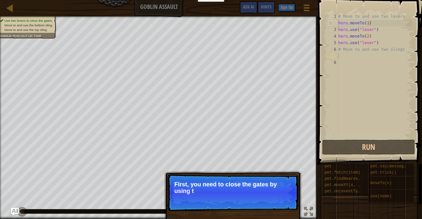
click at [301, 191] on div "Skip (esc) Continue First, you need to close the gates by using t" at bounding box center [233, 224] width 138 height 98
click at [301, 191] on div "Skip (esc) Continue First, you need to close the gates by using these two "le" at bounding box center [233, 224] width 138 height 98
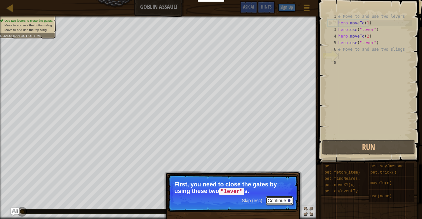
click at [278, 200] on button "Continue" at bounding box center [279, 201] width 27 height 9
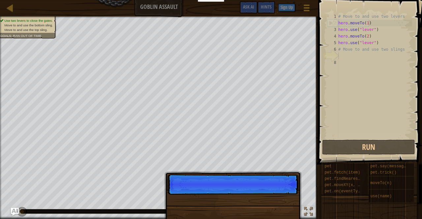
scroll to position [3, 0]
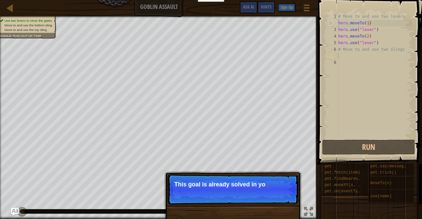
click at [276, 195] on p "Skip (esc) Continue This goal is already solved in yo" at bounding box center [233, 190] width 131 height 30
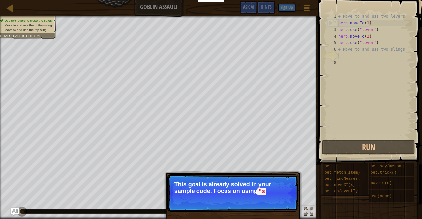
click at [286, 201] on p "Skip (esc) Continue This goal is already solved in your sample code. Focus on u…" at bounding box center [233, 194] width 131 height 38
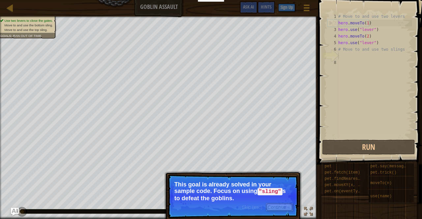
click at [287, 205] on button "Continue" at bounding box center [279, 207] width 27 height 9
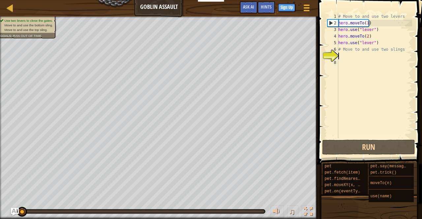
click at [337, 60] on div "8" at bounding box center [333, 62] width 11 height 7
click at [344, 49] on div "# Move to and use two levers hero . moveTo ( 1 ) hero . use ( "lever" ) hero . …" at bounding box center [374, 82] width 75 height 139
type textarea "# Move to and use two slings"
click at [342, 56] on div "# Move to and use two levers hero . moveTo ( 1 ) hero . use ( "lever" ) hero . …" at bounding box center [374, 82] width 75 height 139
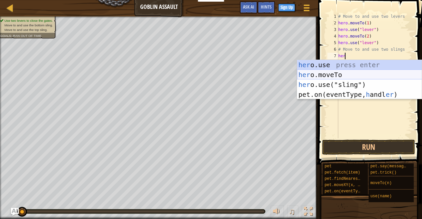
click at [344, 74] on div "her o.use press enter her o.moveTo press enter her o.use("sling") press enter p…" at bounding box center [359, 89] width 125 height 59
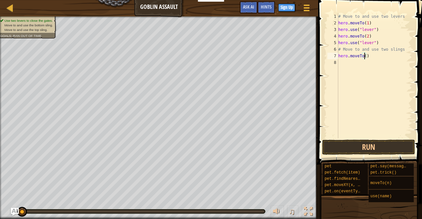
type textarea "hero.moveTo(3)"
click at [378, 57] on div "# Move to and use two levers hero . moveTo ( 1 ) hero . use ( "lever" ) hero . …" at bounding box center [374, 82] width 75 height 139
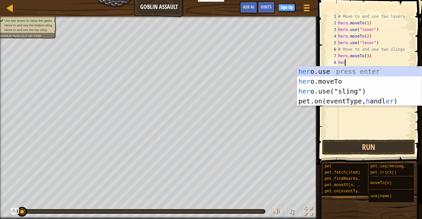
scroll to position [3, 0]
click at [345, 94] on div "her o.use press enter her o.moveTo press enter her o.use("sling") press enter p…" at bounding box center [359, 96] width 125 height 59
type textarea "hero.use("sling")"
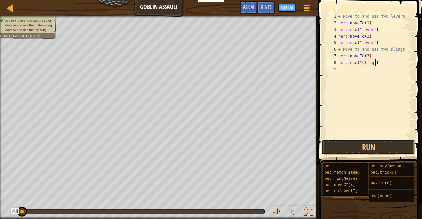
click at [386, 64] on div "# Move to and use two levers hero . moveTo ( 1 ) hero . use ( "lever" ) hero . …" at bounding box center [374, 82] width 75 height 139
click at [374, 72] on div "# Move to and use two levers hero . moveTo ( 1 ) hero . use ( "lever" ) hero . …" at bounding box center [374, 82] width 75 height 139
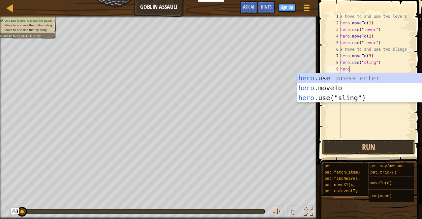
scroll to position [3, 0]
click at [321, 88] on div "hero .use press enter hero .moveTo press enter hero .use("sling") press enter" at bounding box center [359, 98] width 125 height 50
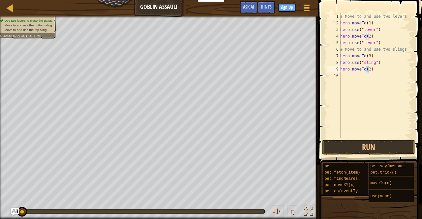
type textarea "hero.moveTo(4)"
click at [349, 79] on div "# Move to and use two levers hero . moveTo ( 1 ) hero . use ( "lever" ) hero . …" at bounding box center [375, 82] width 73 height 139
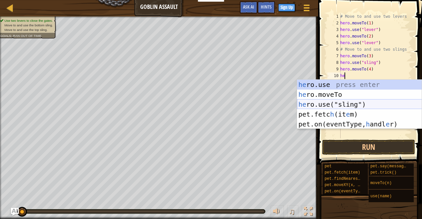
click at [349, 103] on div "he ro.use press enter he ro.moveTo press enter he ro.use("sling") press enter p…" at bounding box center [359, 114] width 125 height 69
type textarea "hero.use("sling")"
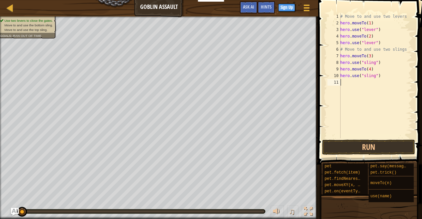
click at [358, 87] on div "# Move to and use two levers hero . moveTo ( 1 ) hero . use ( "lever" ) hero . …" at bounding box center [375, 82] width 73 height 139
type textarea "h"
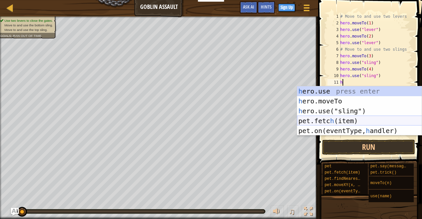
click at [328, 122] on div "h ero.use press enter h ero.moveTo press enter h ero.use("sling") press enter p…" at bounding box center [359, 120] width 125 height 69
type textarea "pet.fetch(item)"
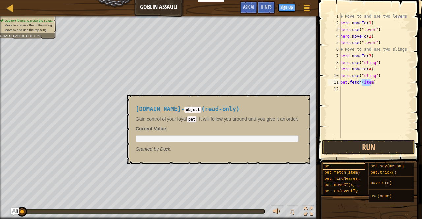
scroll to position [0, 0]
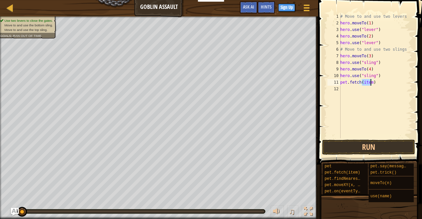
click at [378, 86] on div "# Move to and use two levers hero . moveTo ( 1 ) hero . use ( "lever" ) hero . …" at bounding box center [375, 82] width 73 height 139
click at [374, 81] on div "# Move to and use two levers hero . moveTo ( 1 ) hero . use ( "lever" ) hero . …" at bounding box center [375, 82] width 73 height 139
type textarea "p"
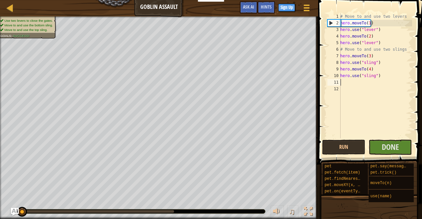
drag, startPoint x: 373, startPoint y: 83, endPoint x: 375, endPoint y: 87, distance: 5.3
click at [373, 83] on div "# Move to and use two levers hero . moveTo ( 1 ) hero . use ( "lever" ) hero . …" at bounding box center [375, 82] width 73 height 139
click at [377, 87] on div "# Move to and use two levers hero . moveTo ( 1 ) hero . use ( "lever" ) hero . …" at bounding box center [375, 82] width 73 height 139
click at [361, 84] on div "# Move to and use two levers hero . moveTo ( 1 ) hero . use ( "lever" ) hero . …" at bounding box center [375, 82] width 73 height 139
click at [396, 145] on span "Done" at bounding box center [390, 147] width 17 height 11
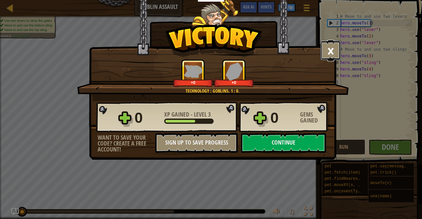
click at [330, 53] on button "×" at bounding box center [331, 51] width 20 height 20
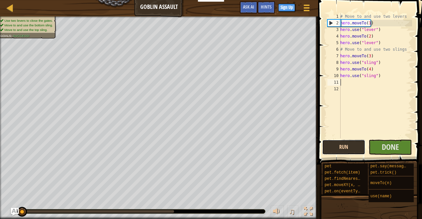
click at [352, 144] on button "Run" at bounding box center [343, 147] width 43 height 15
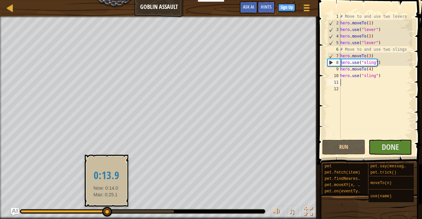
drag, startPoint x: 106, startPoint y: 213, endPoint x: 111, endPoint y: 213, distance: 5.3
click at [108, 213] on div at bounding box center [97, 212] width 153 height 3
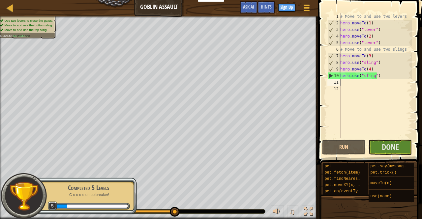
drag, startPoint x: 111, startPoint y: 213, endPoint x: 223, endPoint y: 203, distance: 112.3
click at [208, 214] on div at bounding box center [142, 212] width 245 height 4
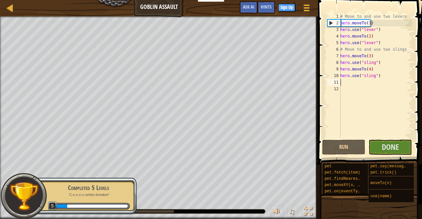
drag, startPoint x: 407, startPoint y: 130, endPoint x: 389, endPoint y: 139, distance: 20.1
click at [403, 133] on div "# Move to and use two levers hero . moveTo ( 1 ) hero . use ( "lever" ) hero . …" at bounding box center [375, 82] width 73 height 139
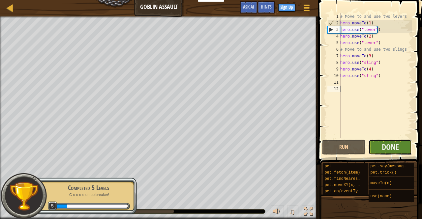
click at [377, 147] on button "Done" at bounding box center [390, 147] width 43 height 15
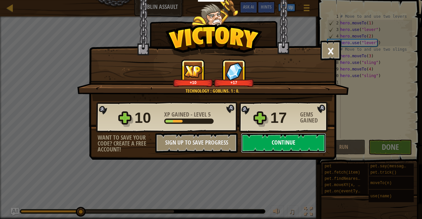
click at [282, 145] on button "Continue" at bounding box center [283, 143] width 85 height 20
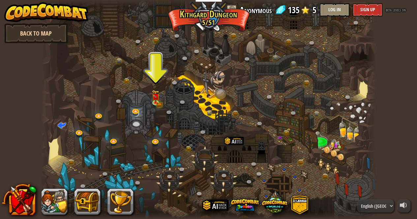
click at [36, 31] on link "Back to Map" at bounding box center [36, 33] width 64 height 20
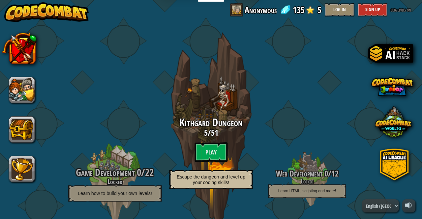
click at [122, 185] on h4 "Locked" at bounding box center [114, 182] width 125 height 8
click at [123, 184] on h4 "Locked" at bounding box center [114, 182] width 125 height 8
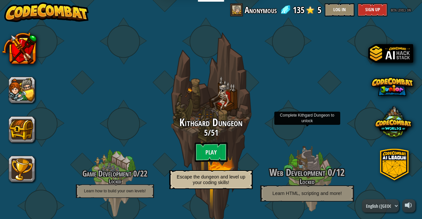
click at [276, 186] on p "Learn HTML, scripting and more!" at bounding box center [307, 194] width 94 height 16
click at [277, 186] on p "Learn HTML, scripting and more!" at bounding box center [307, 194] width 94 height 16
drag, startPoint x: 279, startPoint y: 186, endPoint x: 292, endPoint y: 178, distance: 15.4
click at [280, 186] on p "Learn HTML, scripting and more!" at bounding box center [307, 194] width 94 height 16
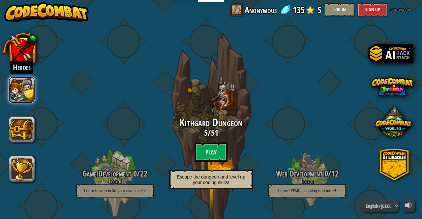
click at [27, 94] on button at bounding box center [22, 90] width 26 height 26
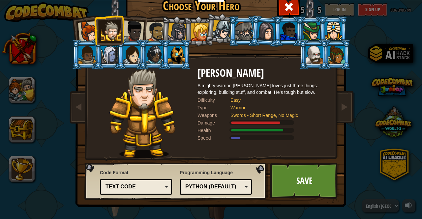
click at [220, 36] on div at bounding box center [222, 29] width 19 height 19
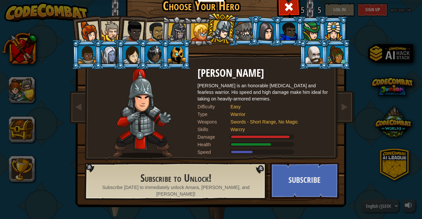
click at [197, 36] on div at bounding box center [200, 32] width 18 height 18
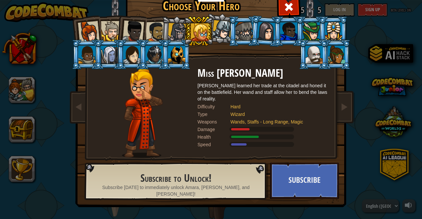
drag, startPoint x: 179, startPoint y: 37, endPoint x: 245, endPoint y: 25, distance: 67.0
click at [180, 37] on div at bounding box center [177, 32] width 19 height 19
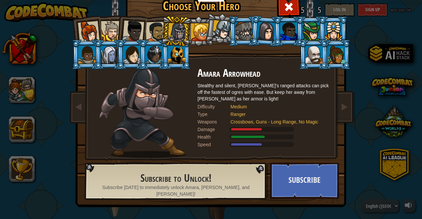
drag, startPoint x: 260, startPoint y: 25, endPoint x: 254, endPoint y: 29, distance: 6.9
click at [259, 27] on div at bounding box center [266, 31] width 18 height 19
click at [245, 30] on div at bounding box center [244, 31] width 17 height 18
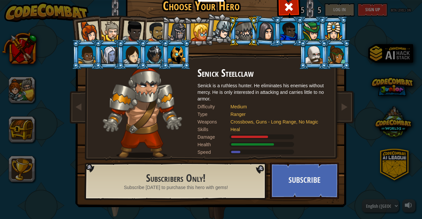
click at [267, 28] on div at bounding box center [266, 31] width 18 height 19
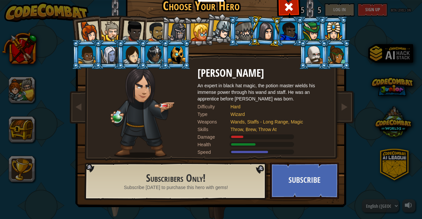
click at [322, 57] on div at bounding box center [314, 55] width 17 height 18
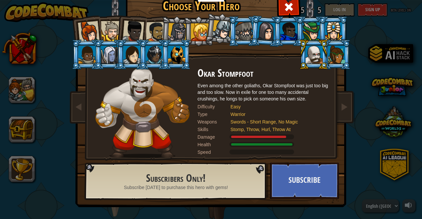
click at [338, 60] on div at bounding box center [336, 55] width 17 height 18
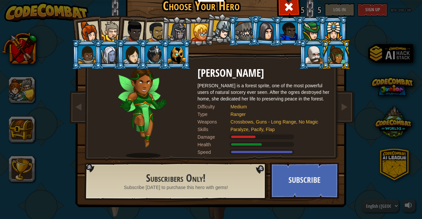
click at [172, 63] on div at bounding box center [176, 55] width 17 height 18
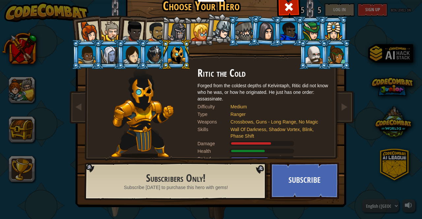
click at [154, 61] on div at bounding box center [154, 55] width 17 height 18
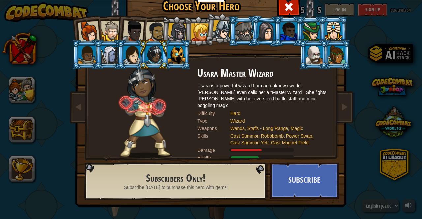
click at [180, 34] on div at bounding box center [177, 32] width 19 height 19
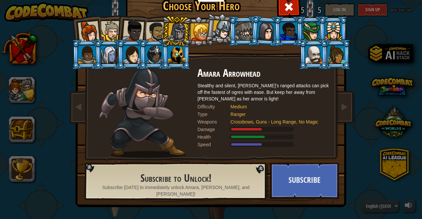
click at [149, 35] on div at bounding box center [156, 32] width 20 height 20
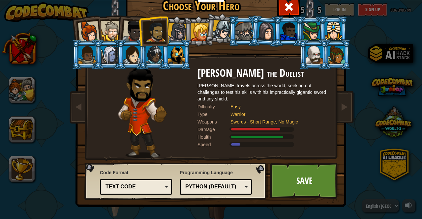
click at [125, 35] on div at bounding box center [133, 31] width 22 height 22
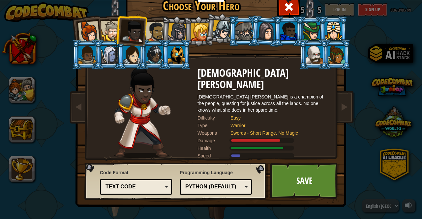
drag, startPoint x: 167, startPoint y: 29, endPoint x: 204, endPoint y: 24, distance: 37.3
click at [168, 29] on li at bounding box center [176, 32] width 31 height 32
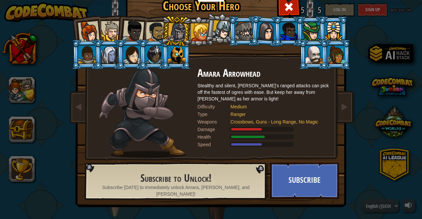
click at [195, 29] on div at bounding box center [200, 32] width 18 height 18
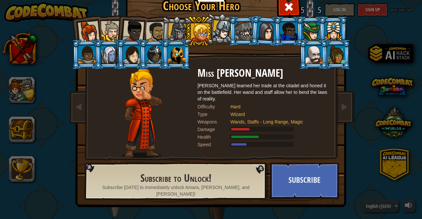
click at [160, 29] on div at bounding box center [156, 32] width 20 height 20
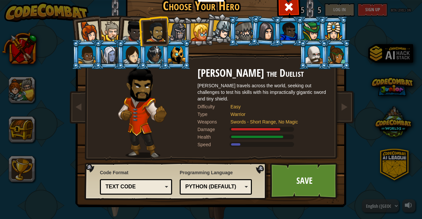
click at [122, 37] on div at bounding box center [133, 31] width 22 height 22
